Goal: Task Accomplishment & Management: Complete application form

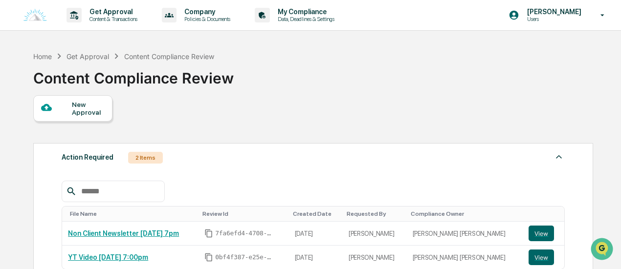
click at [106, 103] on div "New Approval" at bounding box center [72, 108] width 79 height 26
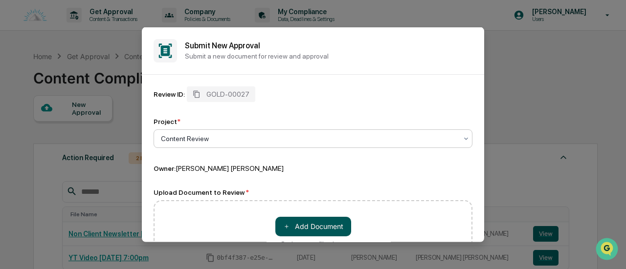
click at [300, 220] on button "＋ Add Document" at bounding box center [313, 227] width 76 height 20
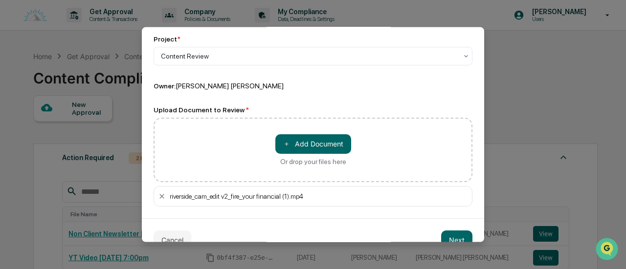
scroll to position [102, 0]
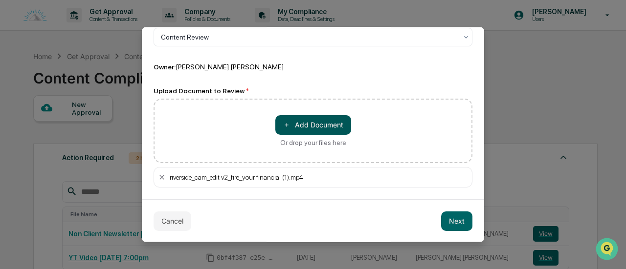
click at [295, 124] on button "＋ Add Document" at bounding box center [313, 125] width 76 height 20
click at [452, 218] on button "Next" at bounding box center [456, 221] width 31 height 20
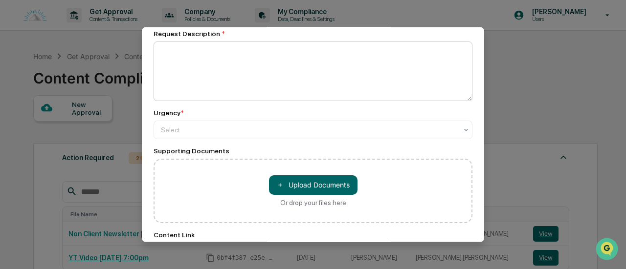
scroll to position [0, 0]
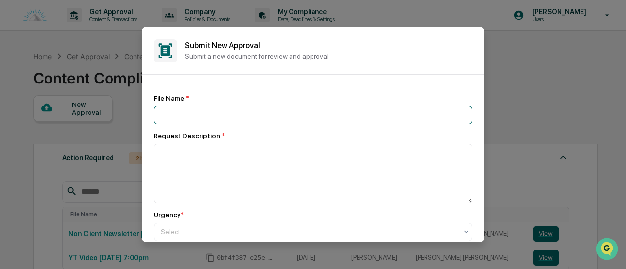
click at [204, 113] on input at bounding box center [313, 115] width 319 height 18
type input "**********"
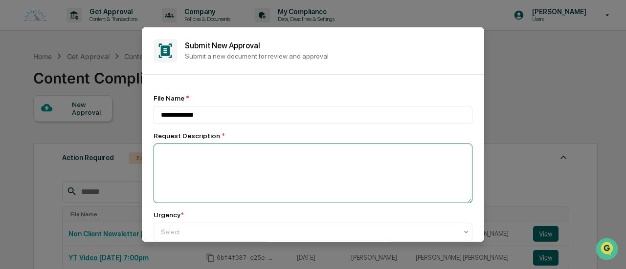
click at [226, 195] on textarea at bounding box center [313, 173] width 319 height 60
paste textarea "**********"
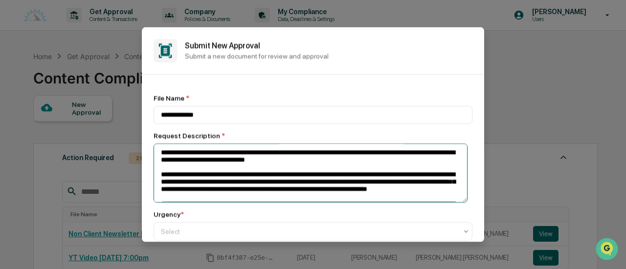
drag, startPoint x: 387, startPoint y: 169, endPoint x: 158, endPoint y: 135, distance: 231.2
click at [158, 135] on div "Request Description *" at bounding box center [313, 167] width 319 height 71
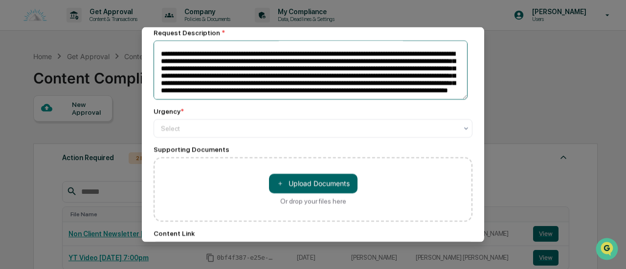
scroll to position [110, 0]
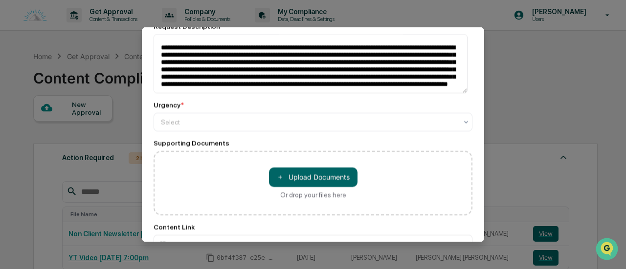
click at [197, 106] on div "Urgency *" at bounding box center [313, 105] width 319 height 8
click at [190, 139] on div "**********" at bounding box center [313, 118] width 319 height 268
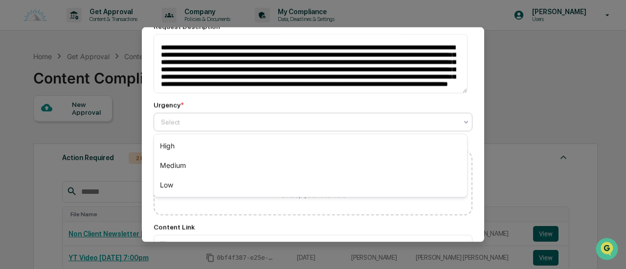
click at [193, 126] on div at bounding box center [309, 122] width 296 height 10
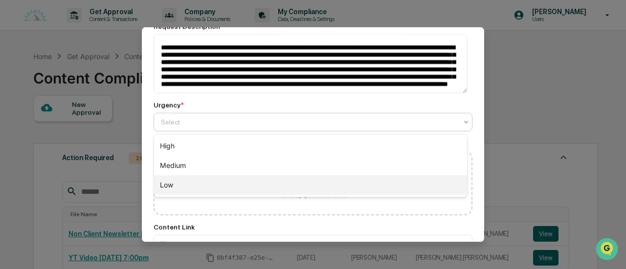
click at [180, 186] on div "Low" at bounding box center [310, 186] width 313 height 20
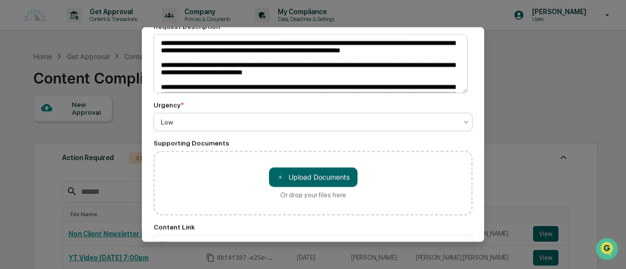
scroll to position [0, 0]
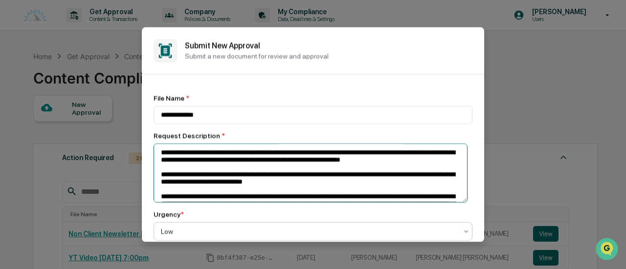
click at [159, 154] on textarea at bounding box center [311, 172] width 314 height 59
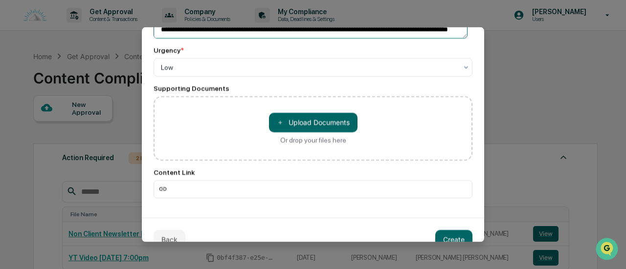
scroll to position [185, 0]
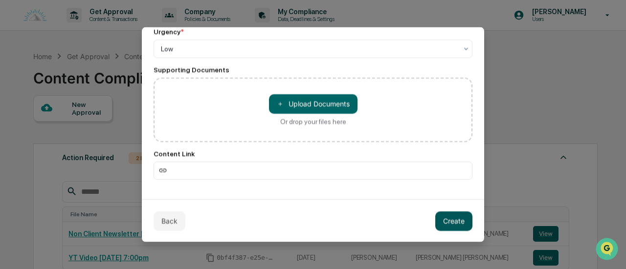
type textarea "**********"
click at [435, 222] on button "Create" at bounding box center [453, 221] width 37 height 20
click at [604, 249] on img "Open customer support" at bounding box center [607, 250] width 24 height 20
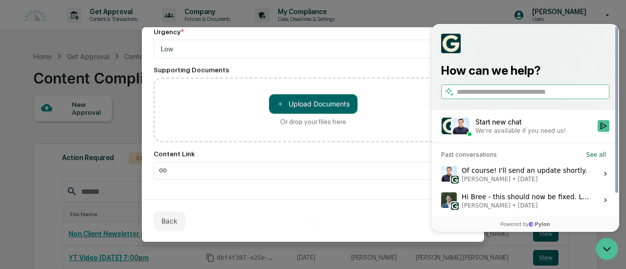
click at [527, 182] on span "[PERSON_NAME] • [DATE]" at bounding box center [525, 180] width 126 height 8
click at [441, 175] on button "View issue" at bounding box center [441, 174] width 0 height 0
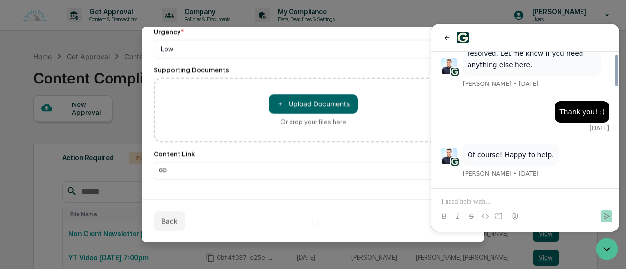
scroll to position [677, 0]
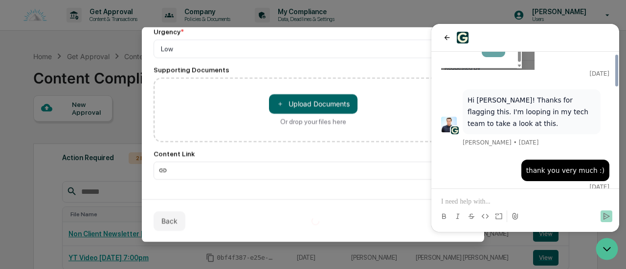
click at [468, 203] on p at bounding box center [525, 202] width 168 height 10
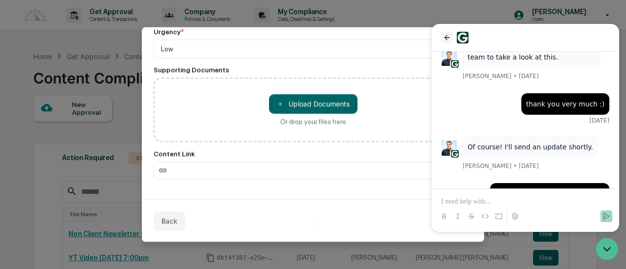
click at [448, 36] on icon "back" at bounding box center [447, 38] width 8 height 8
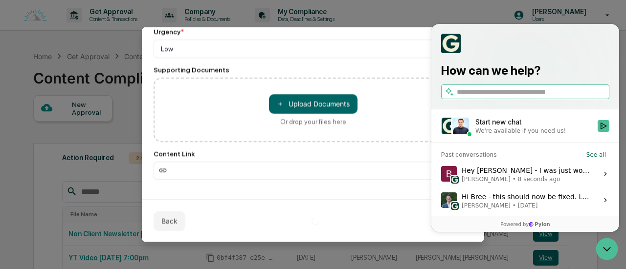
click at [376, 158] on div "Content Link" at bounding box center [313, 165] width 319 height 30
click at [613, 251] on icon "Open customer support" at bounding box center [607, 249] width 24 height 24
